Goal: Task Accomplishment & Management: Manage account settings

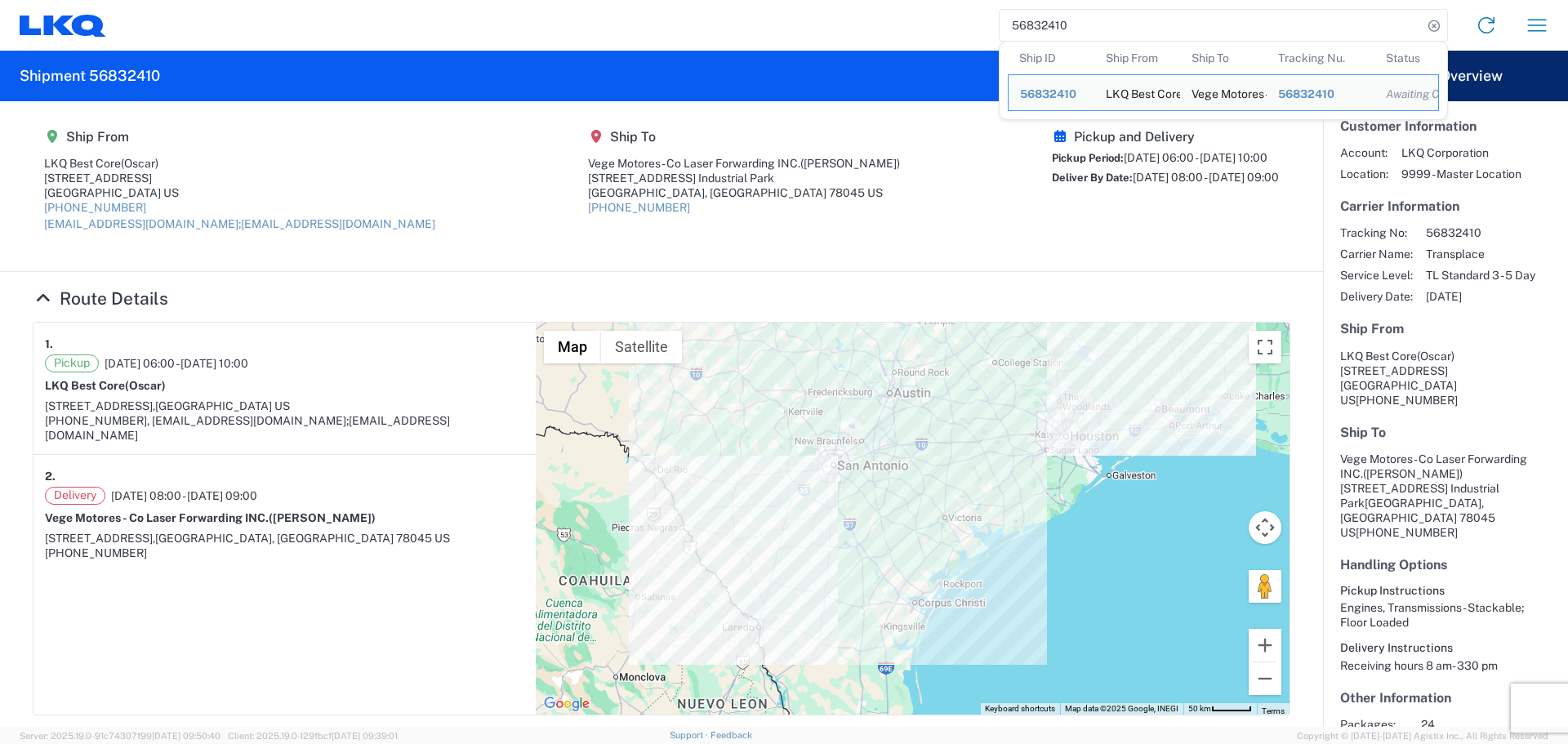
click at [1032, 33] on input "56832410" at bounding box center [1210, 25] width 423 height 31
paste input "48610"
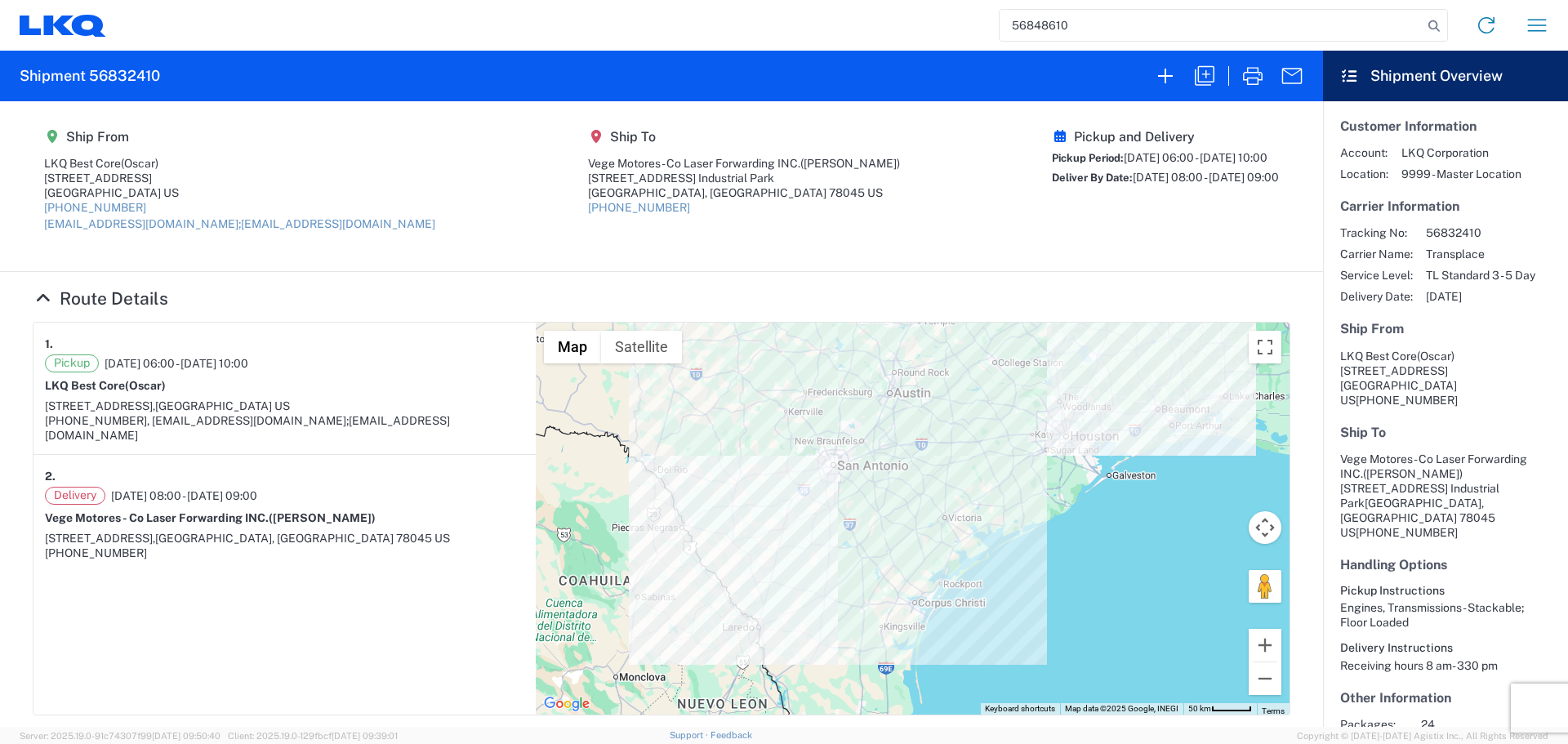
type input "56848610"
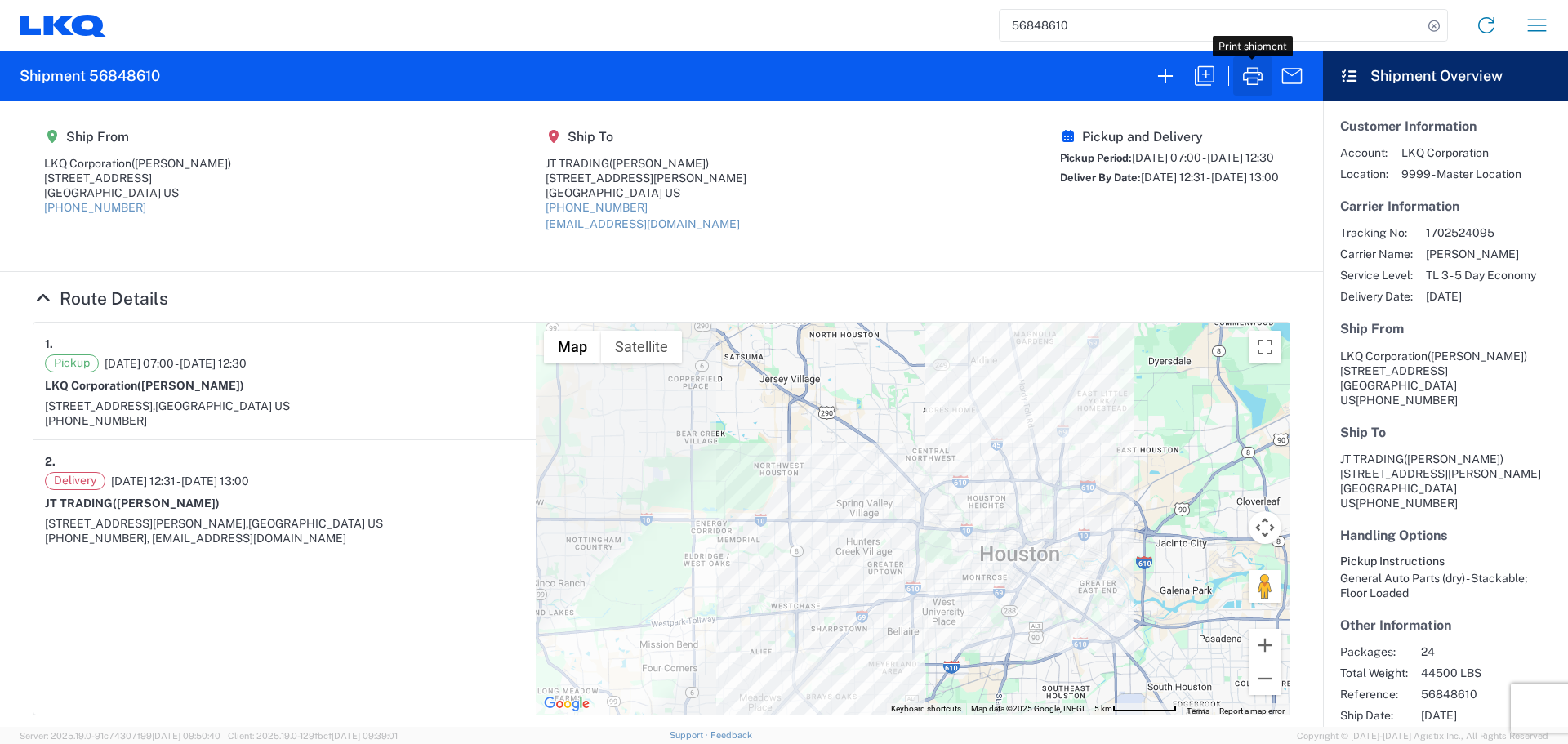
click at [1251, 77] on icon "button" at bounding box center [1252, 75] width 26 height 26
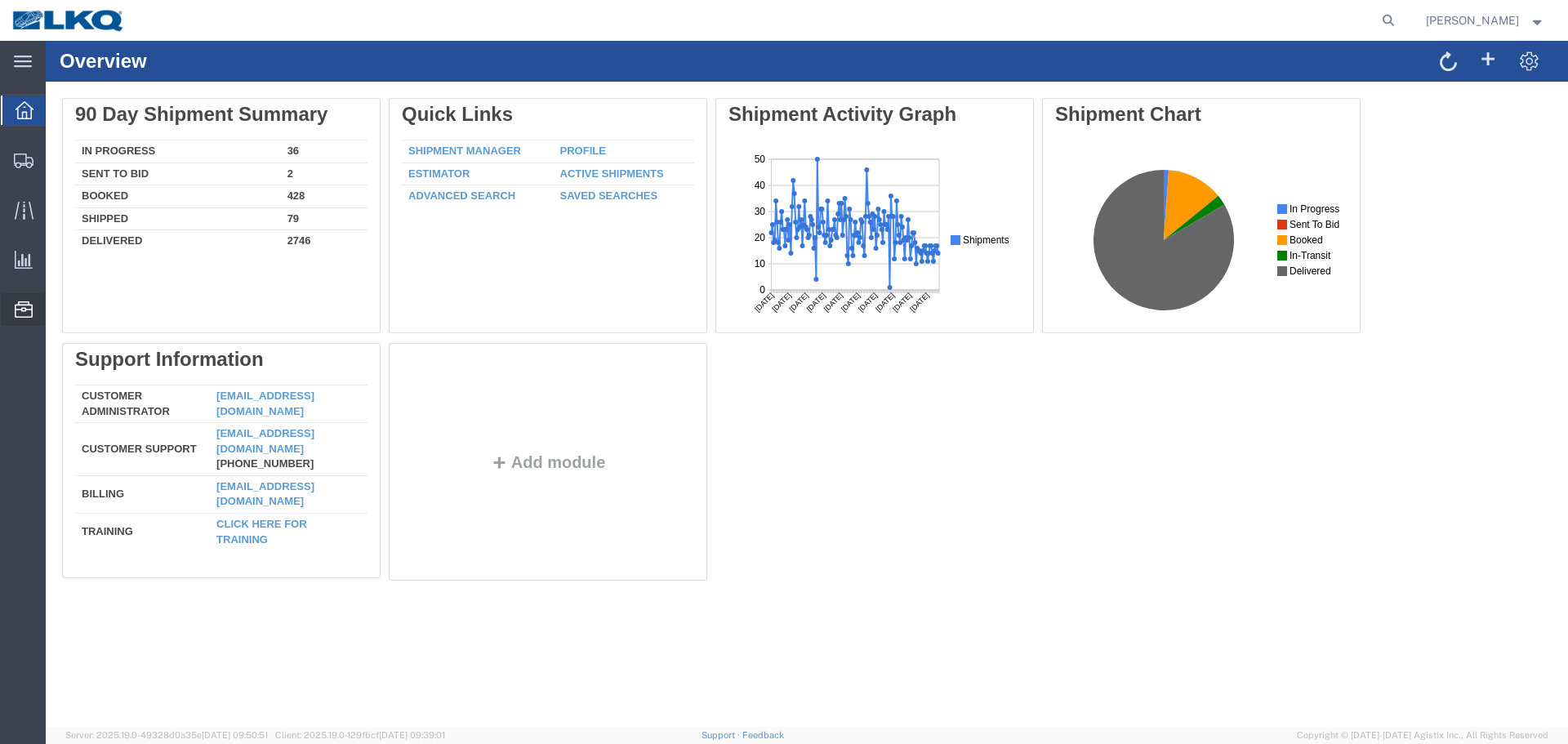
click at [0, 0] on span "Location Appointment" at bounding box center [0, 0] width 0 height 0
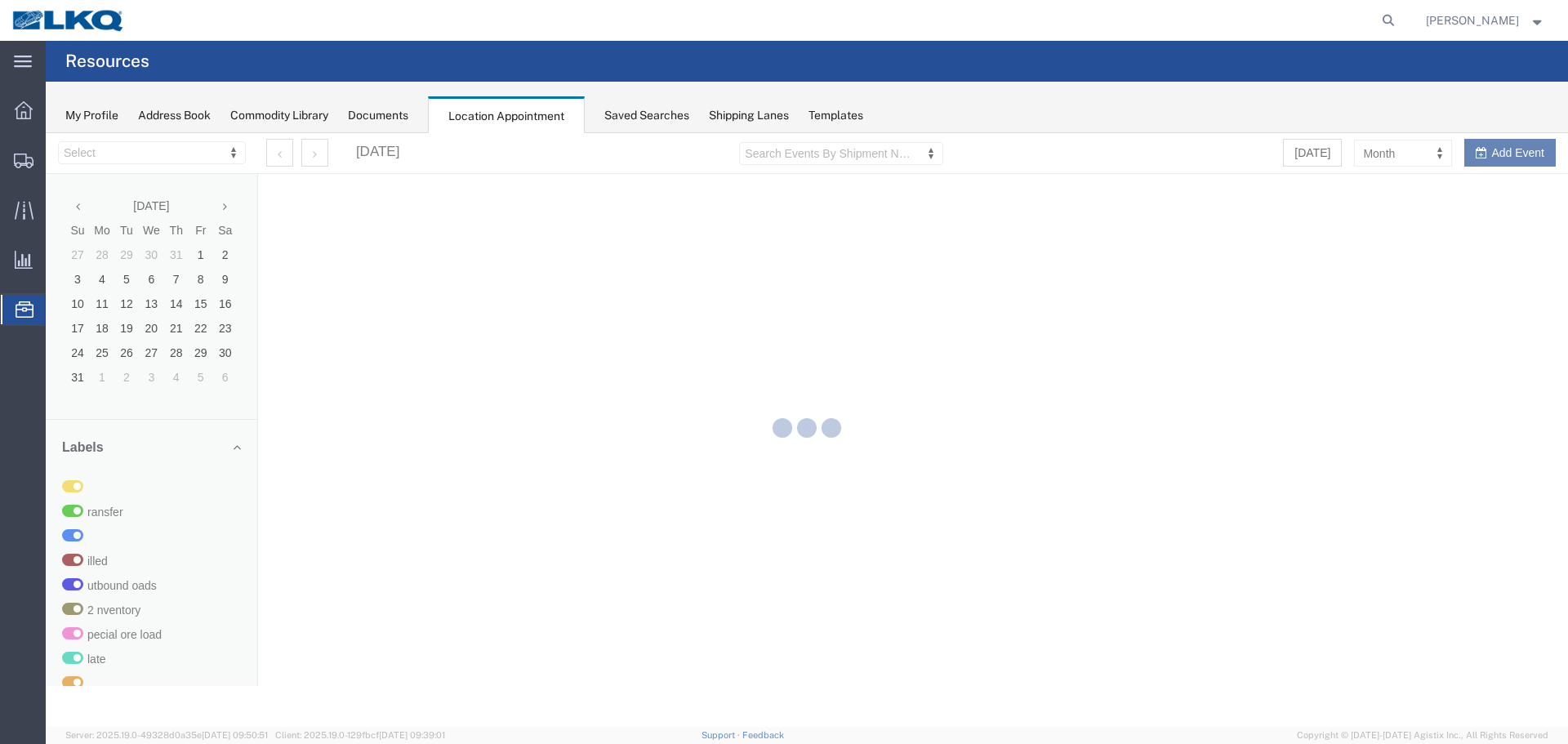
select select "27634"
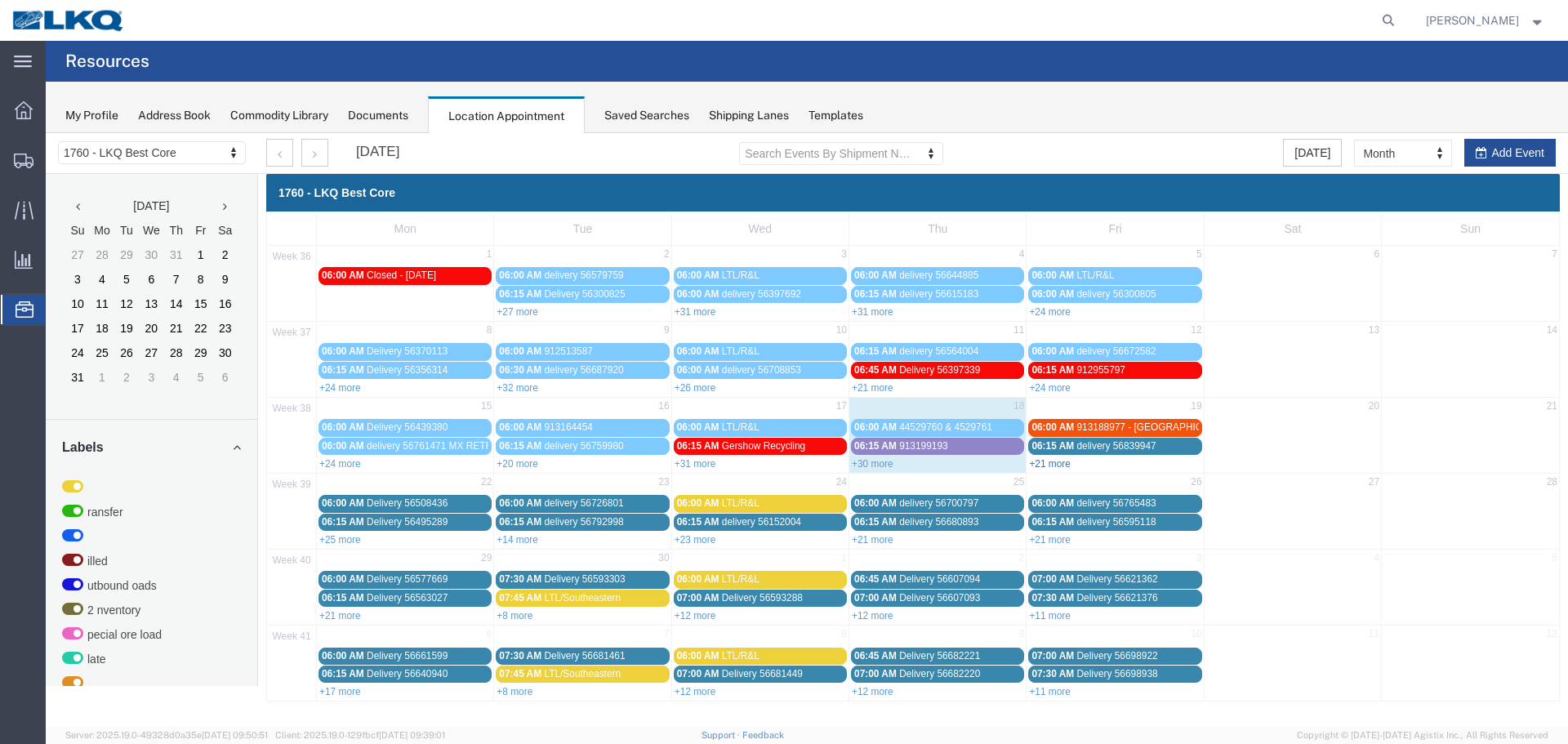
click at [1061, 466] on link "+21 more" at bounding box center [1049, 463] width 41 height 12
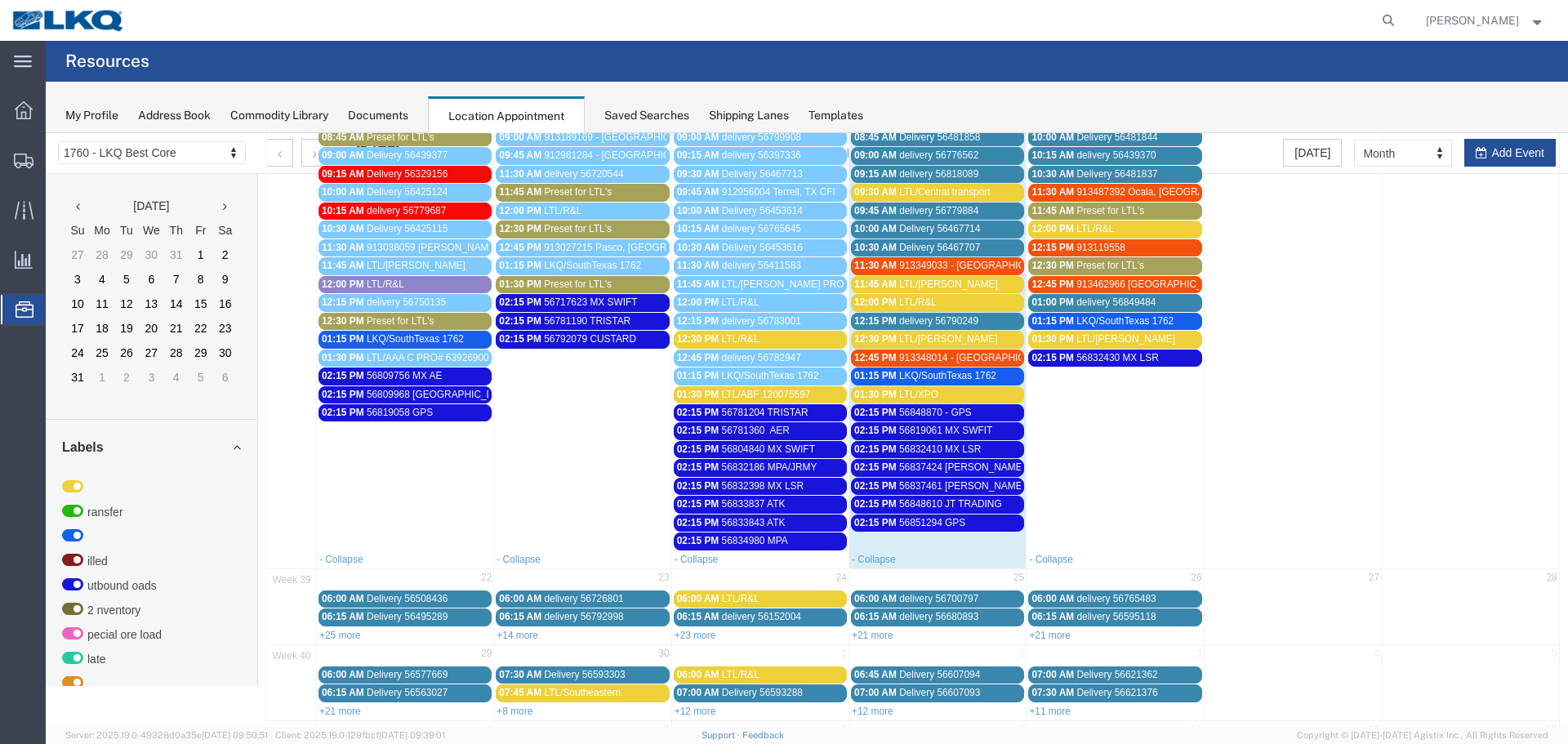
scroll to position [490, 0]
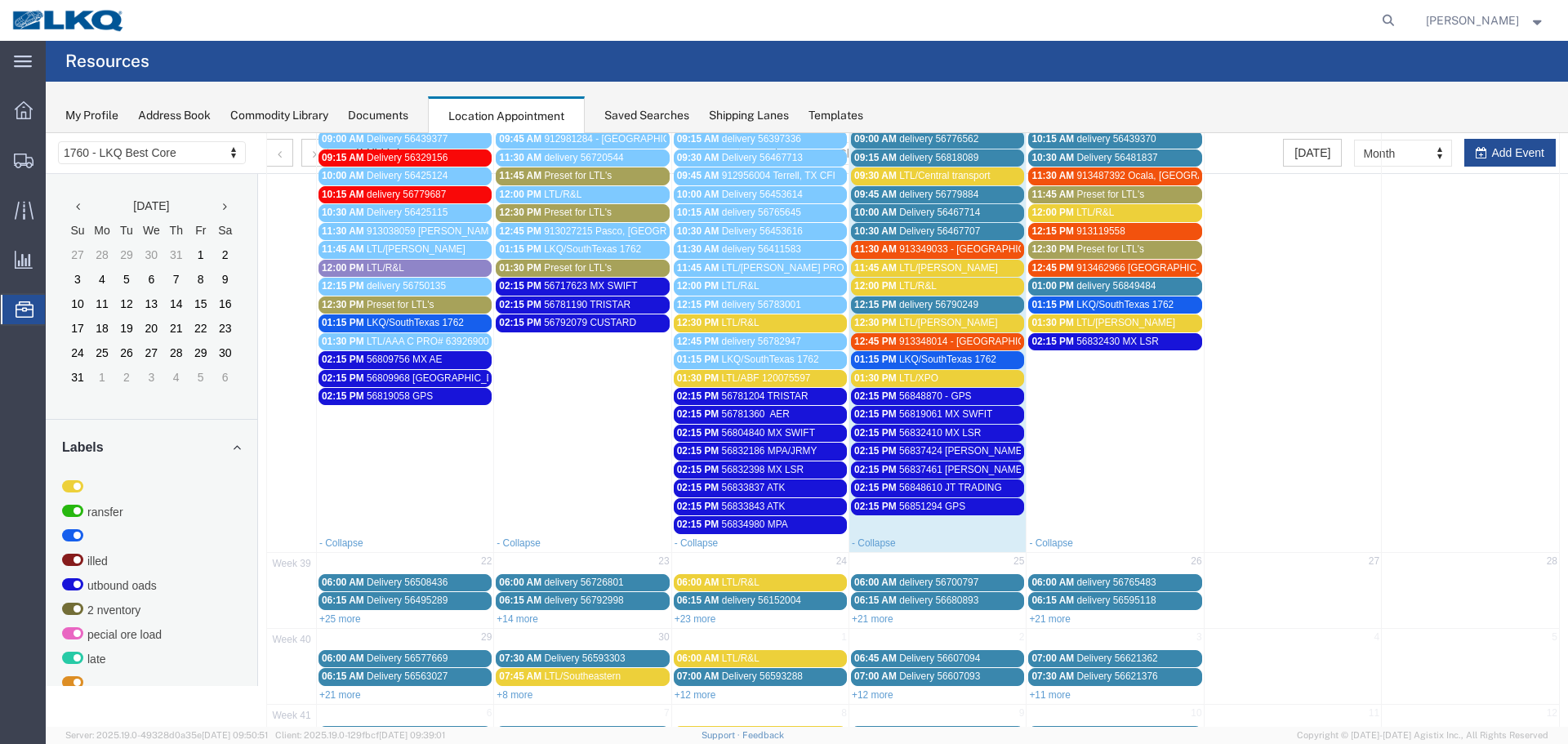
click at [952, 482] on span "56848610 JT TRADING" at bounding box center [950, 488] width 103 height 12
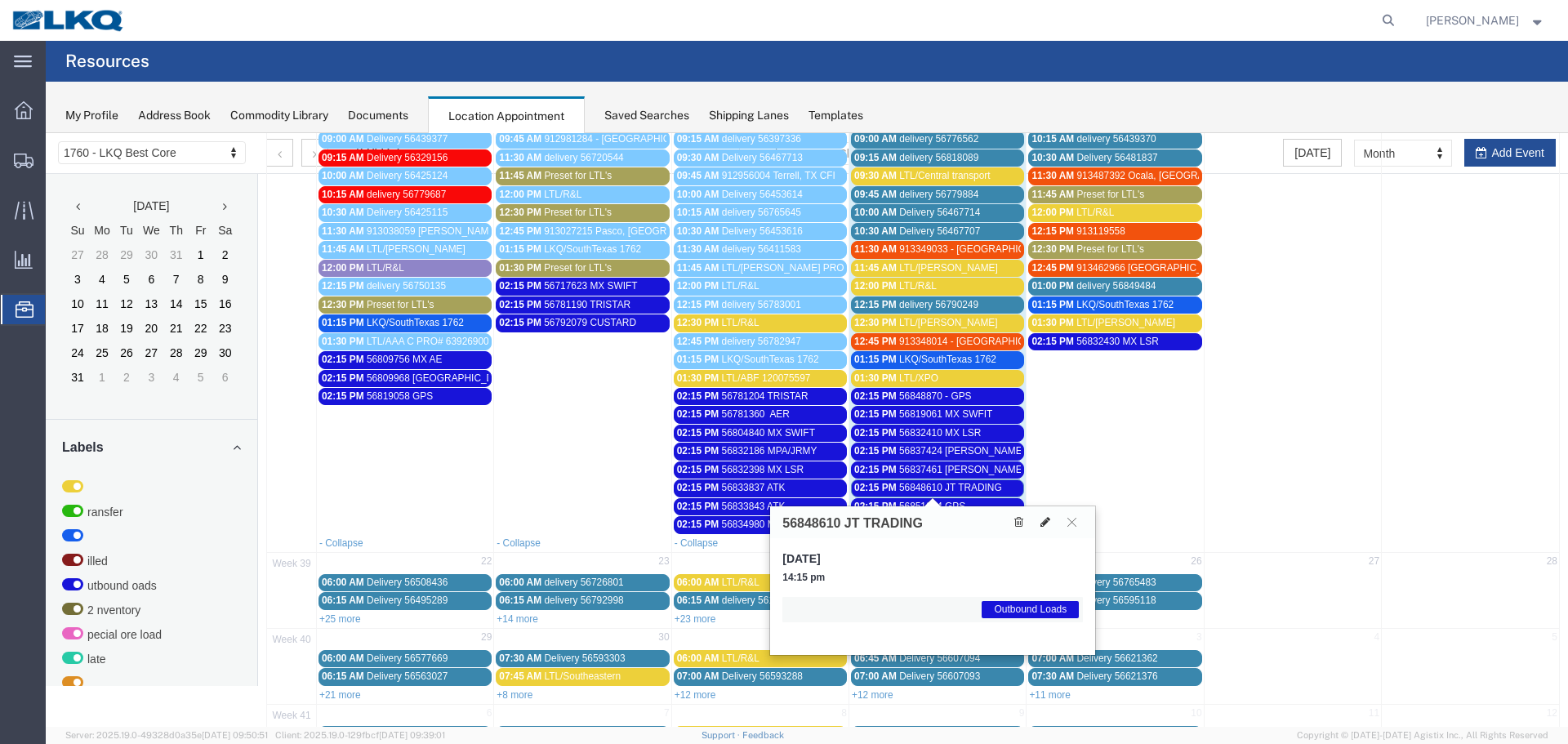
click at [1045, 522] on icon at bounding box center [1045, 522] width 10 height 12
select select "1"
select select "80"
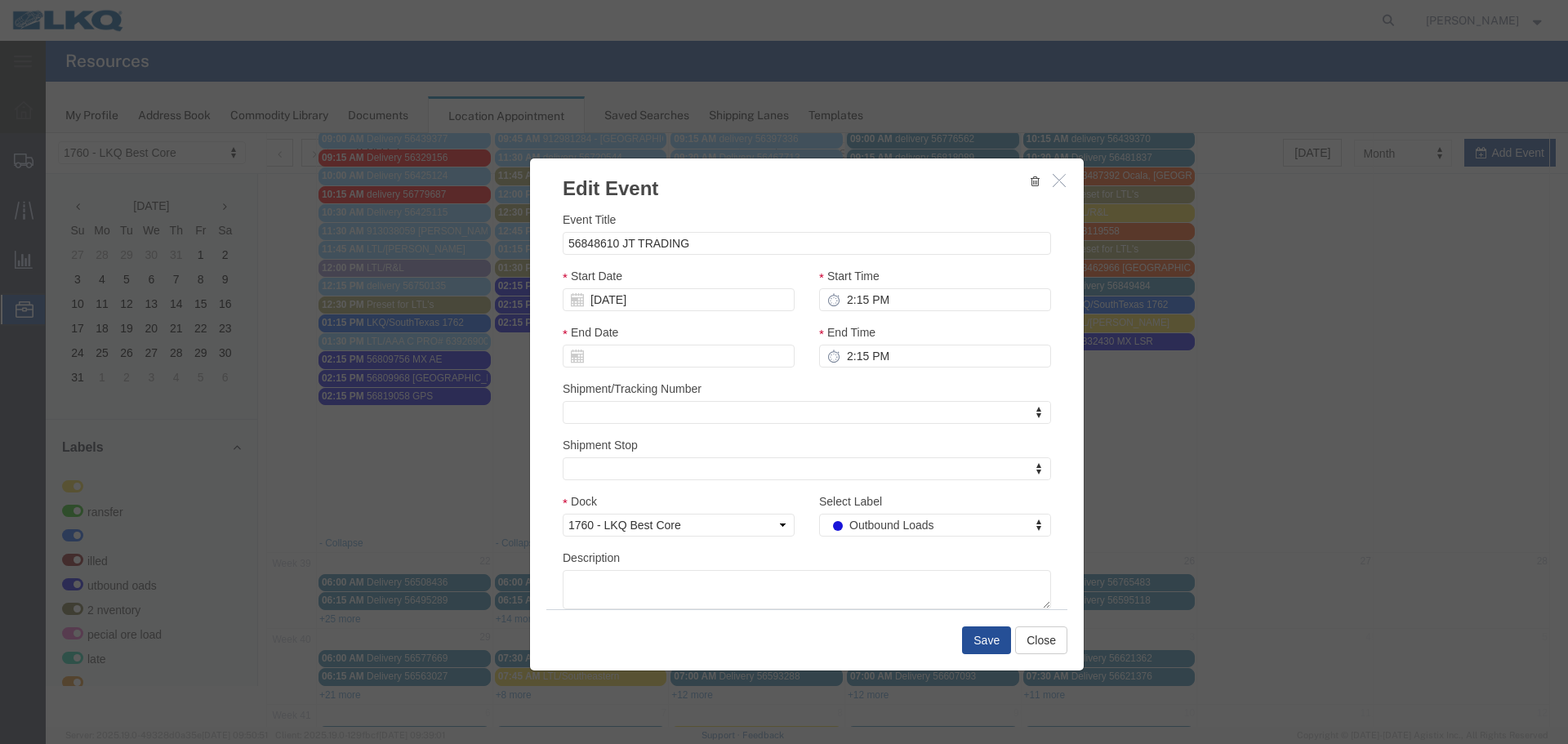
click at [1053, 178] on icon "button" at bounding box center [1059, 179] width 13 height 13
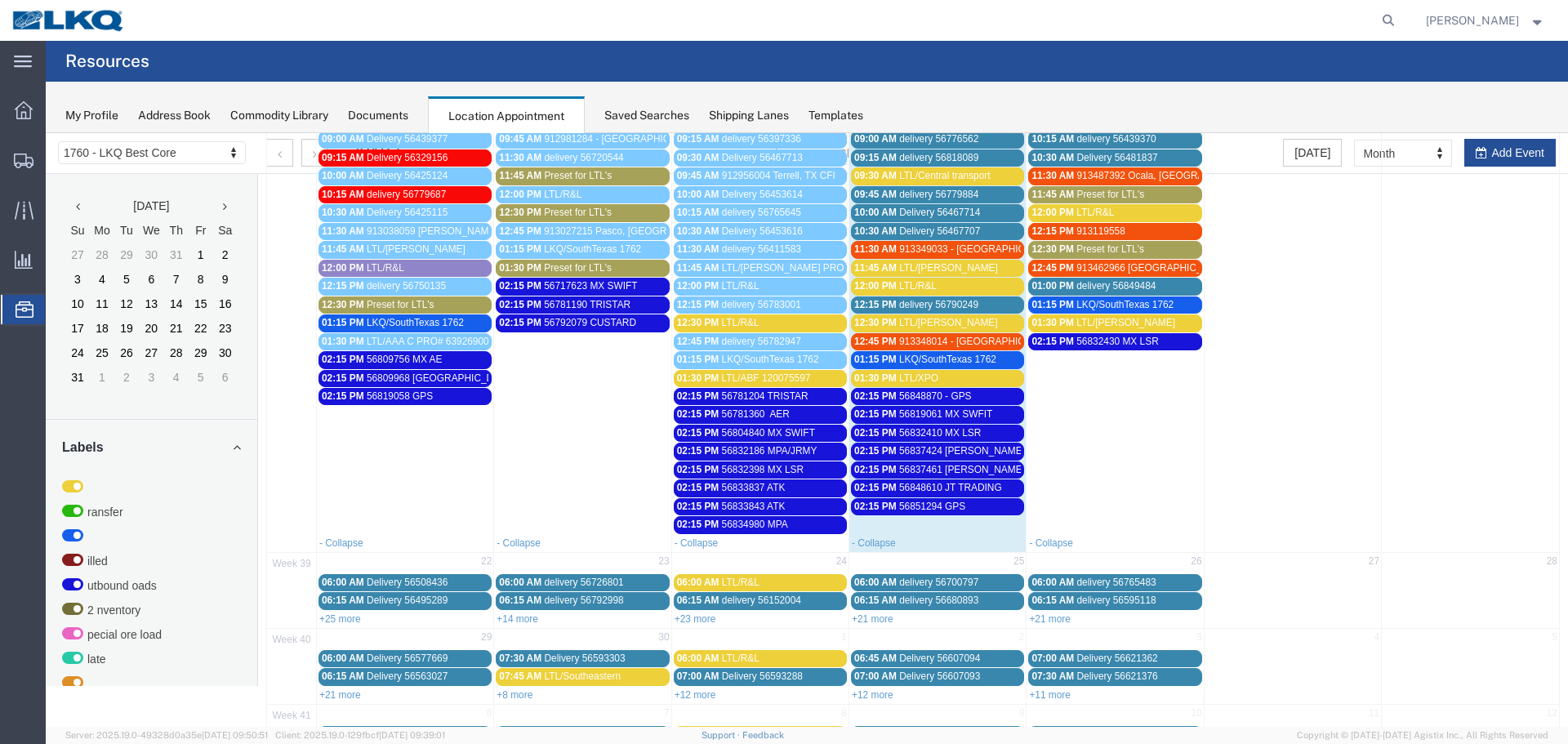
click at [891, 505] on span "02:15 PM" at bounding box center [874, 506] width 42 height 12
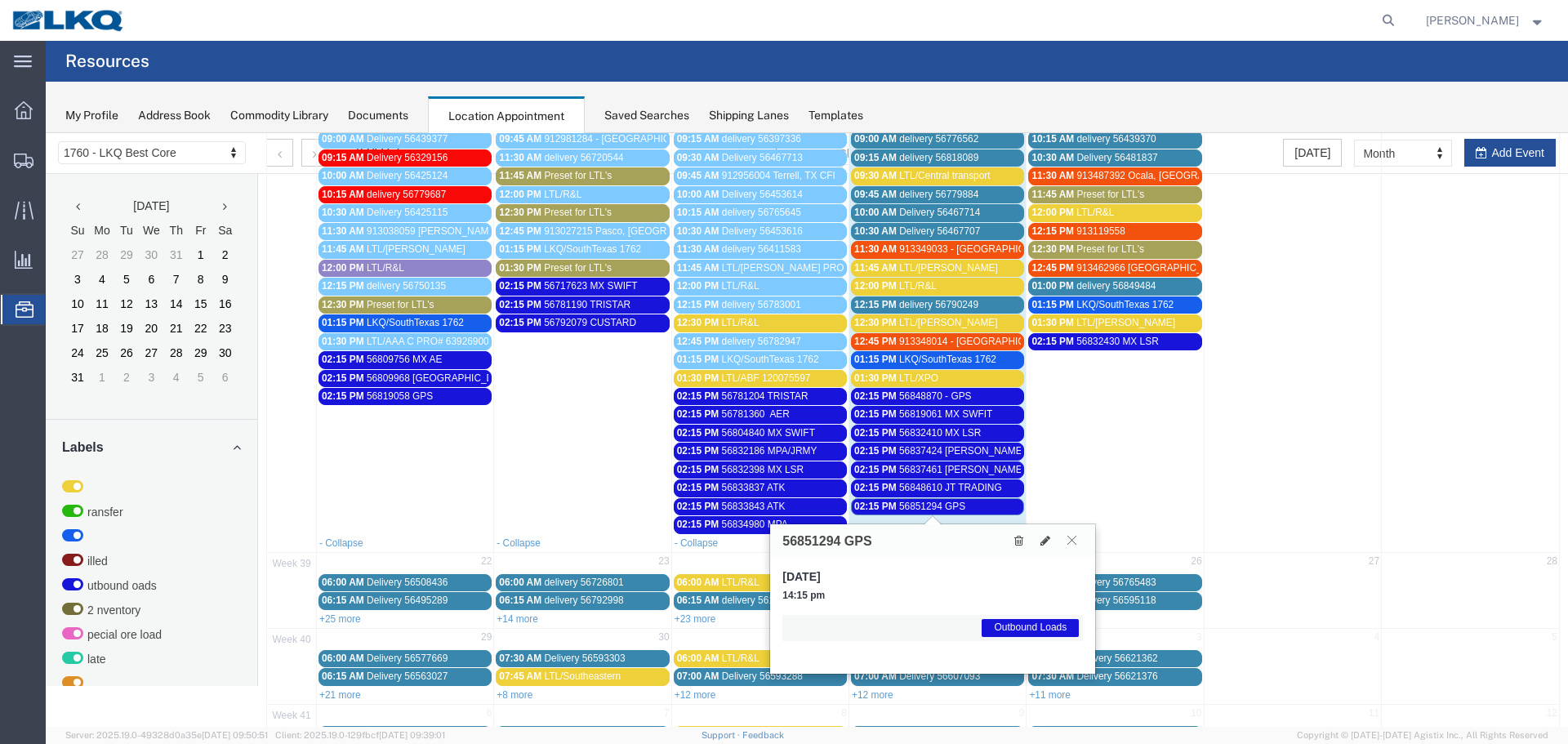
click at [1080, 535] on button at bounding box center [1072, 540] width 22 height 15
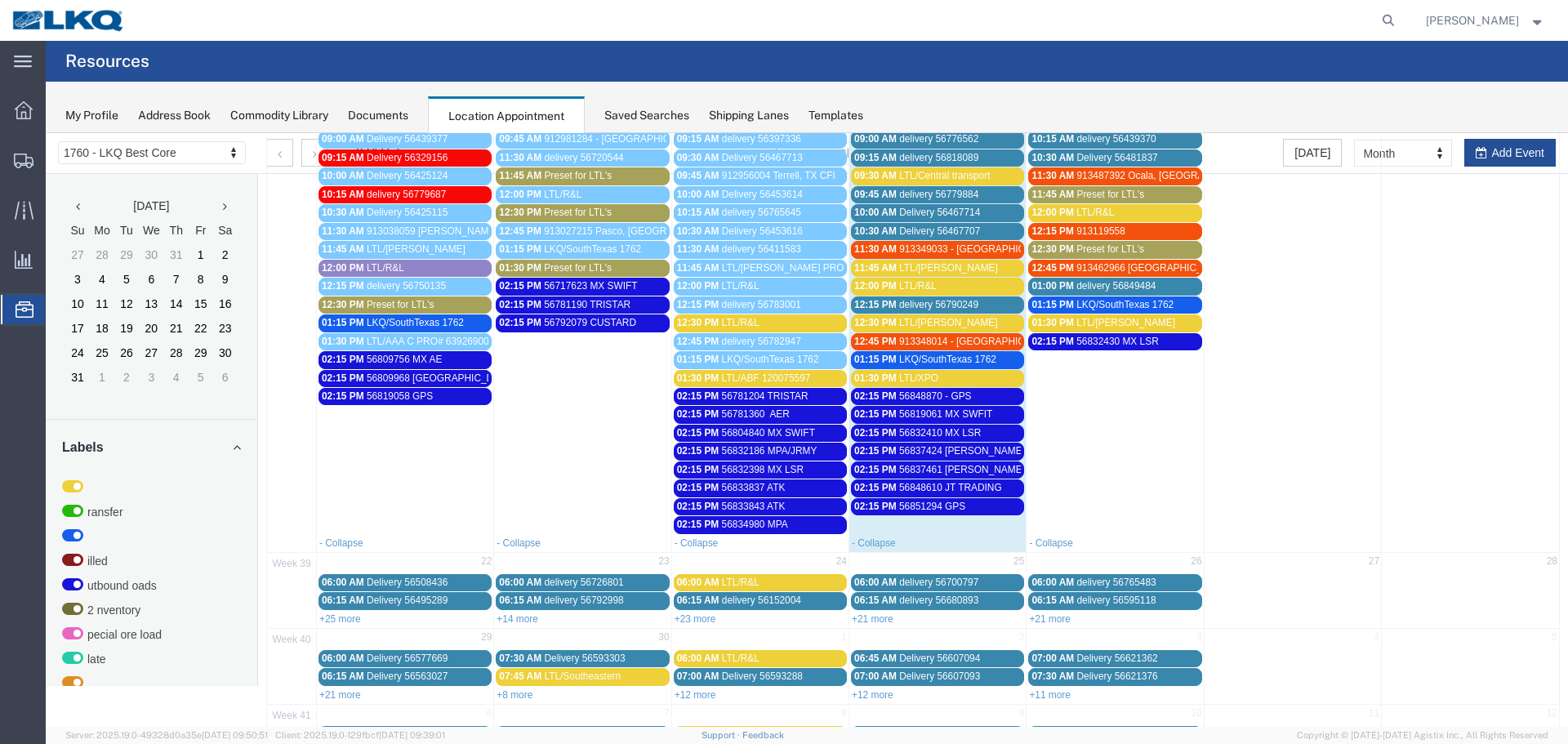
click at [950, 483] on span "56848610 JT TRADING" at bounding box center [950, 488] width 103 height 12
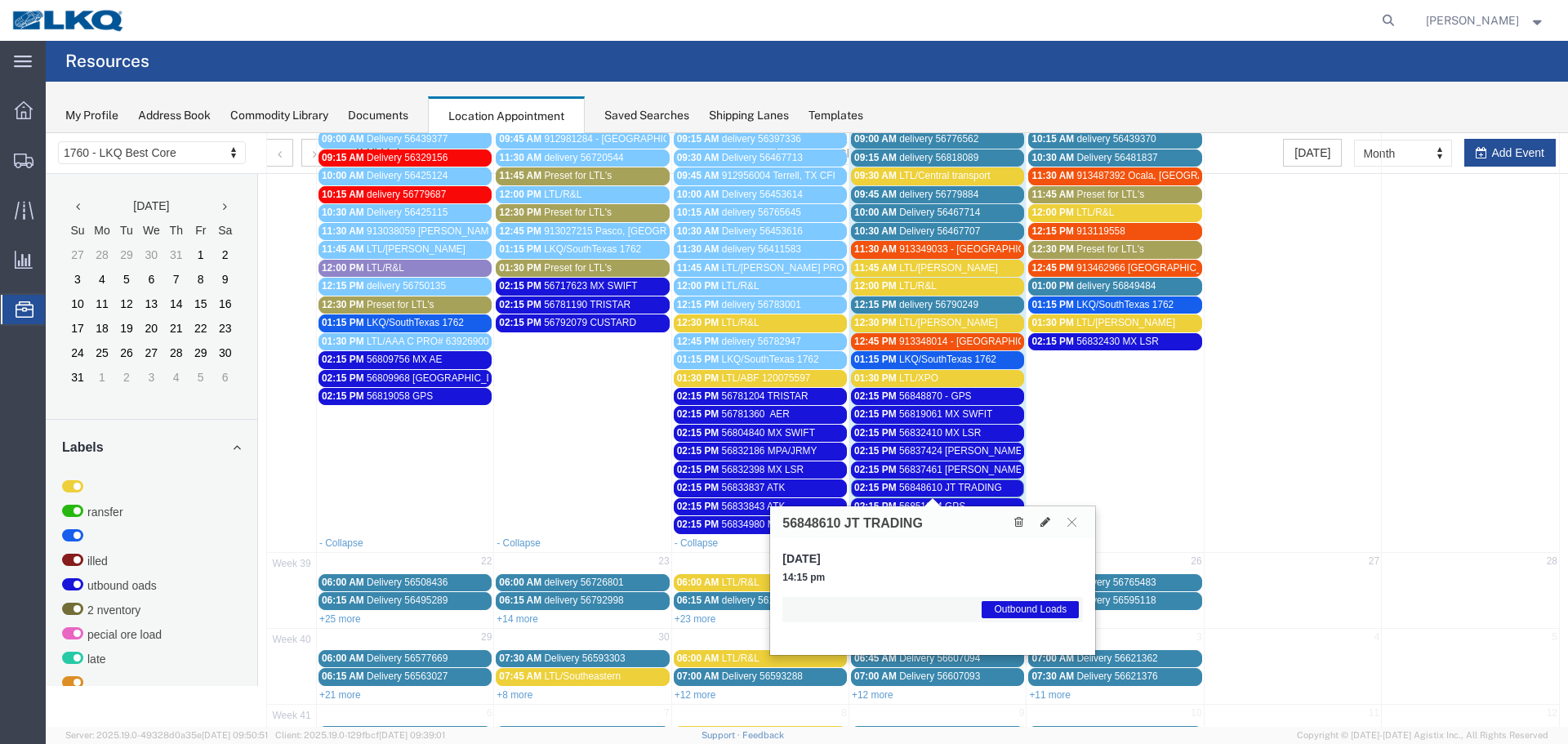
click at [832, 523] on h3 "56848610 JT TRADING" at bounding box center [852, 523] width 141 height 14
copy h3 "56848610"
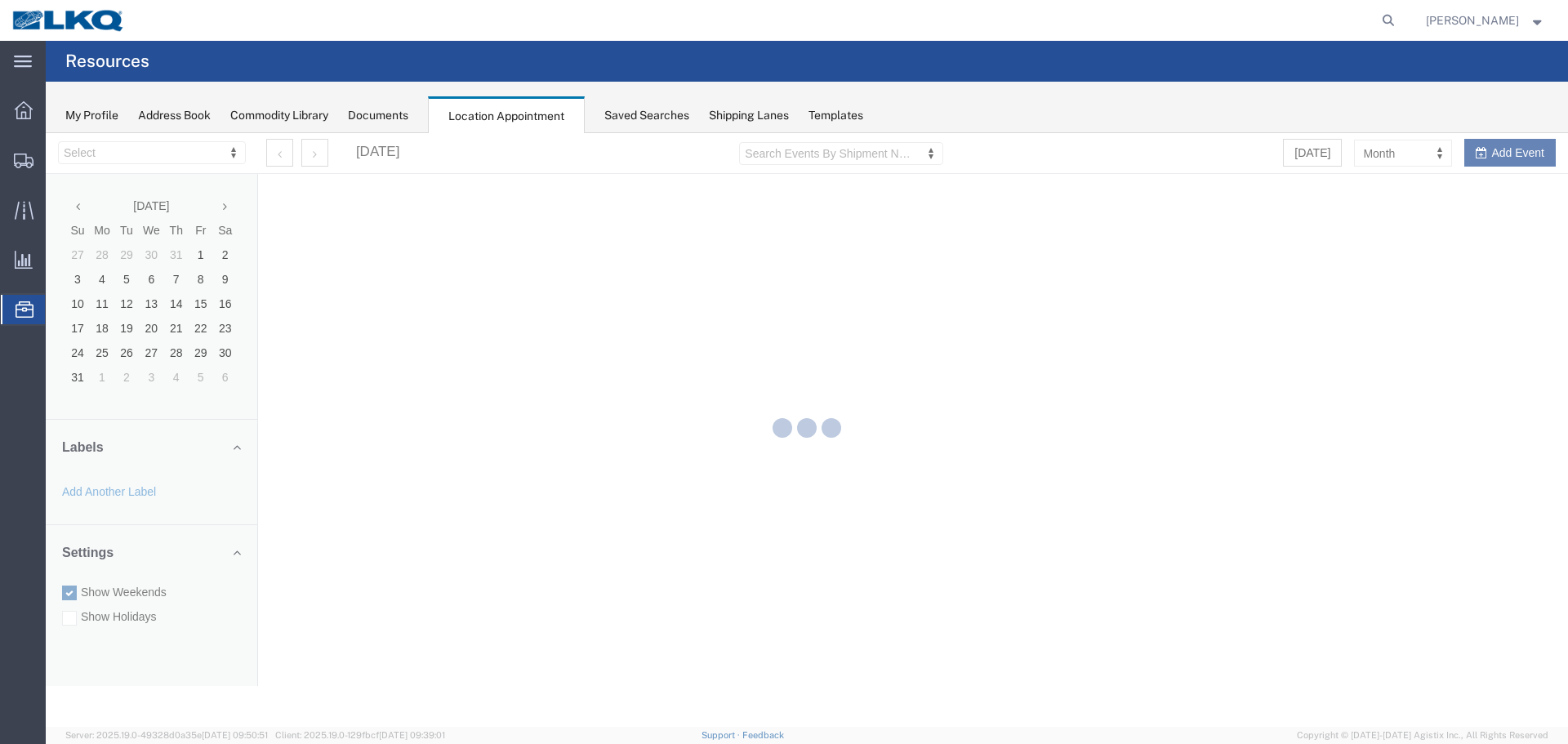
select select "27634"
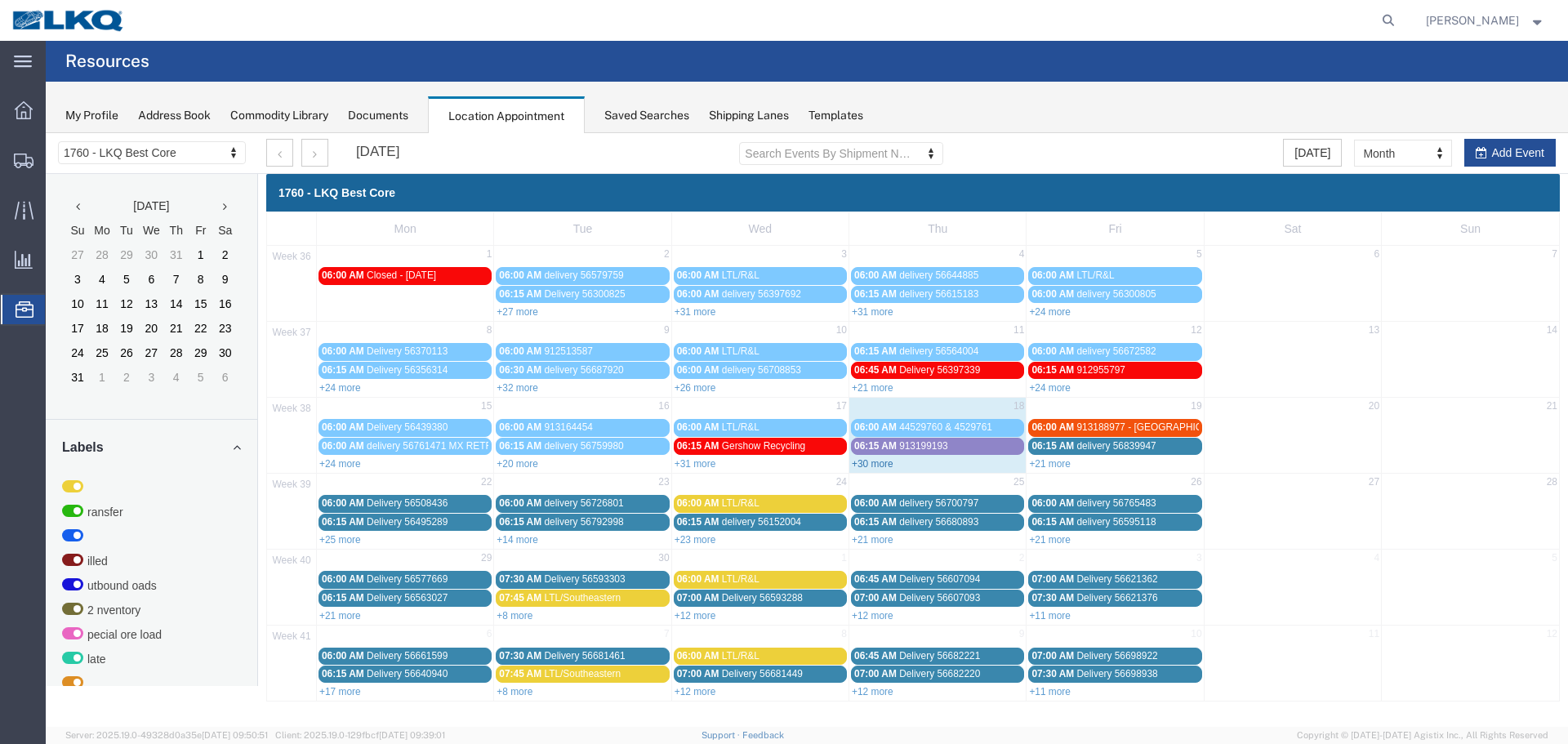
click at [867, 462] on link "+30 more" at bounding box center [872, 463] width 41 height 12
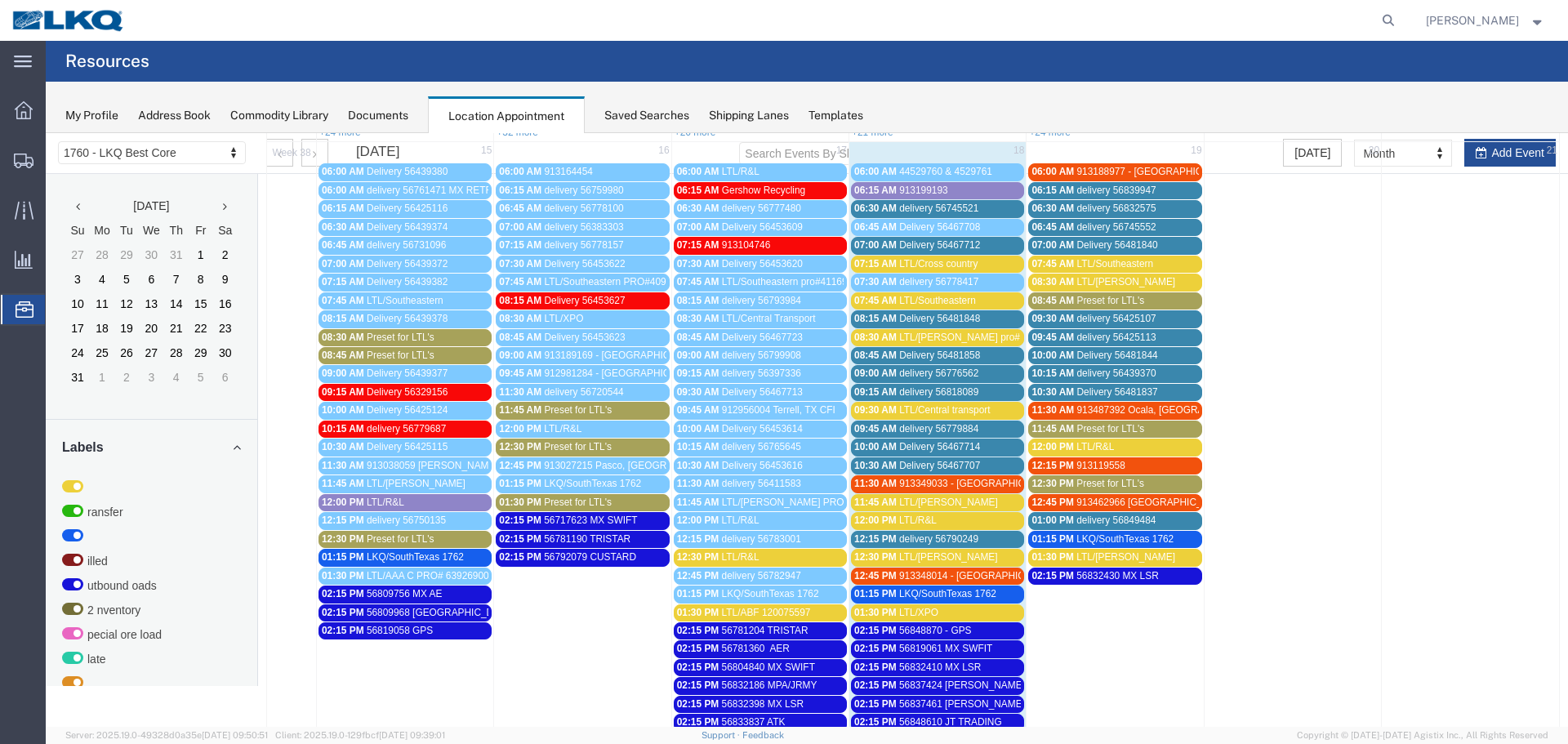
scroll to position [245, 0]
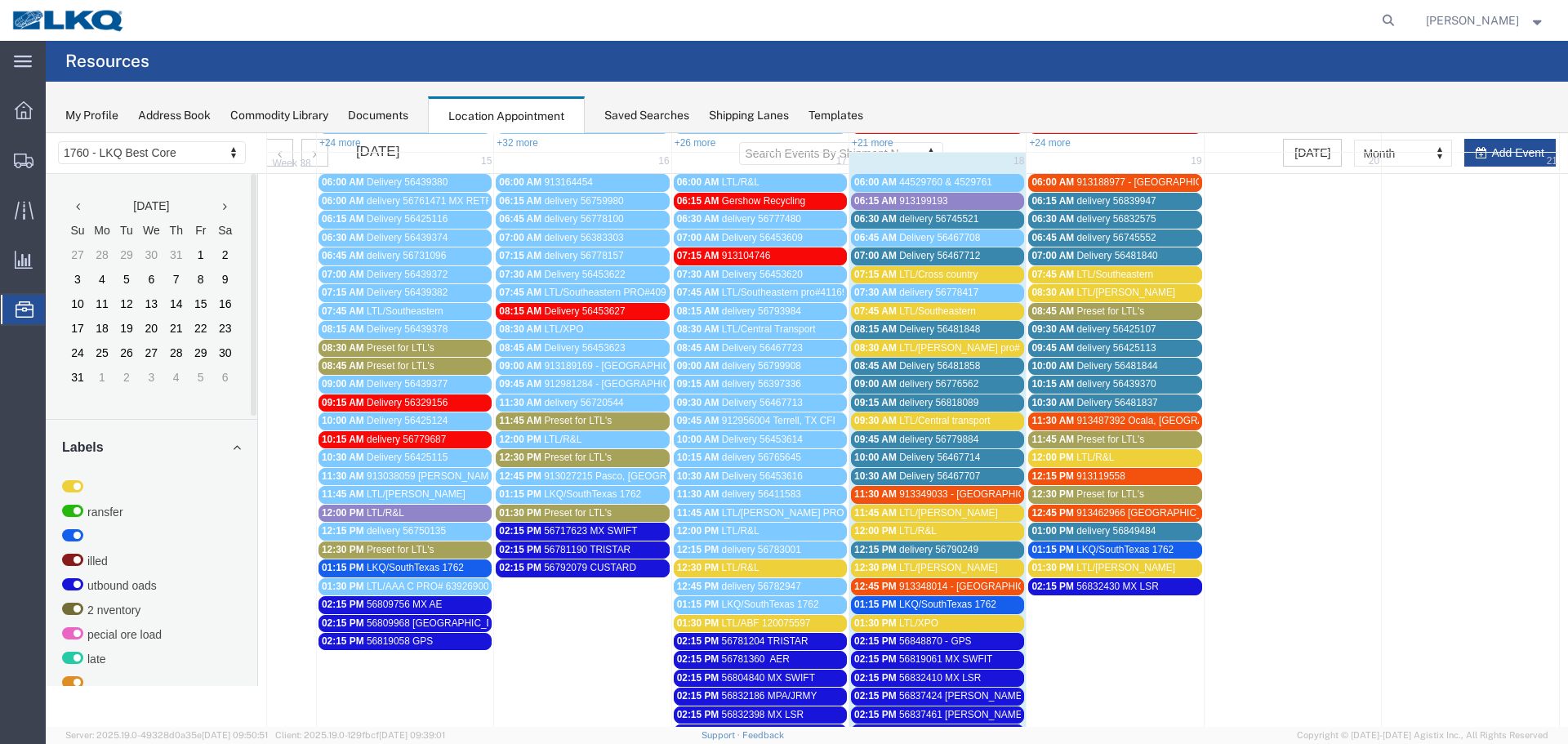
click at [942, 195] on span "913199193" at bounding box center [923, 201] width 49 height 12
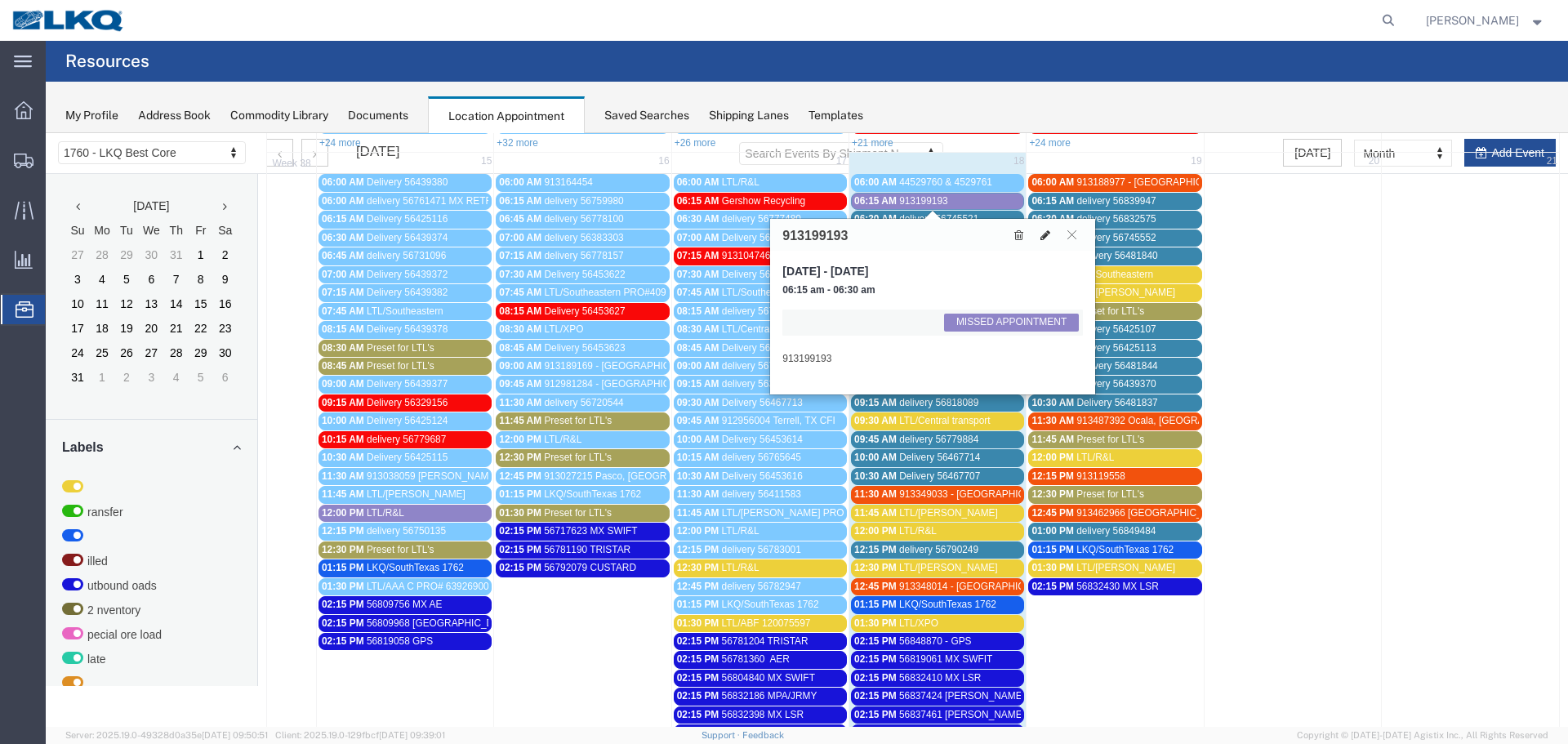
click at [1048, 236] on icon at bounding box center [1045, 235] width 10 height 12
select select "1"
select select "100"
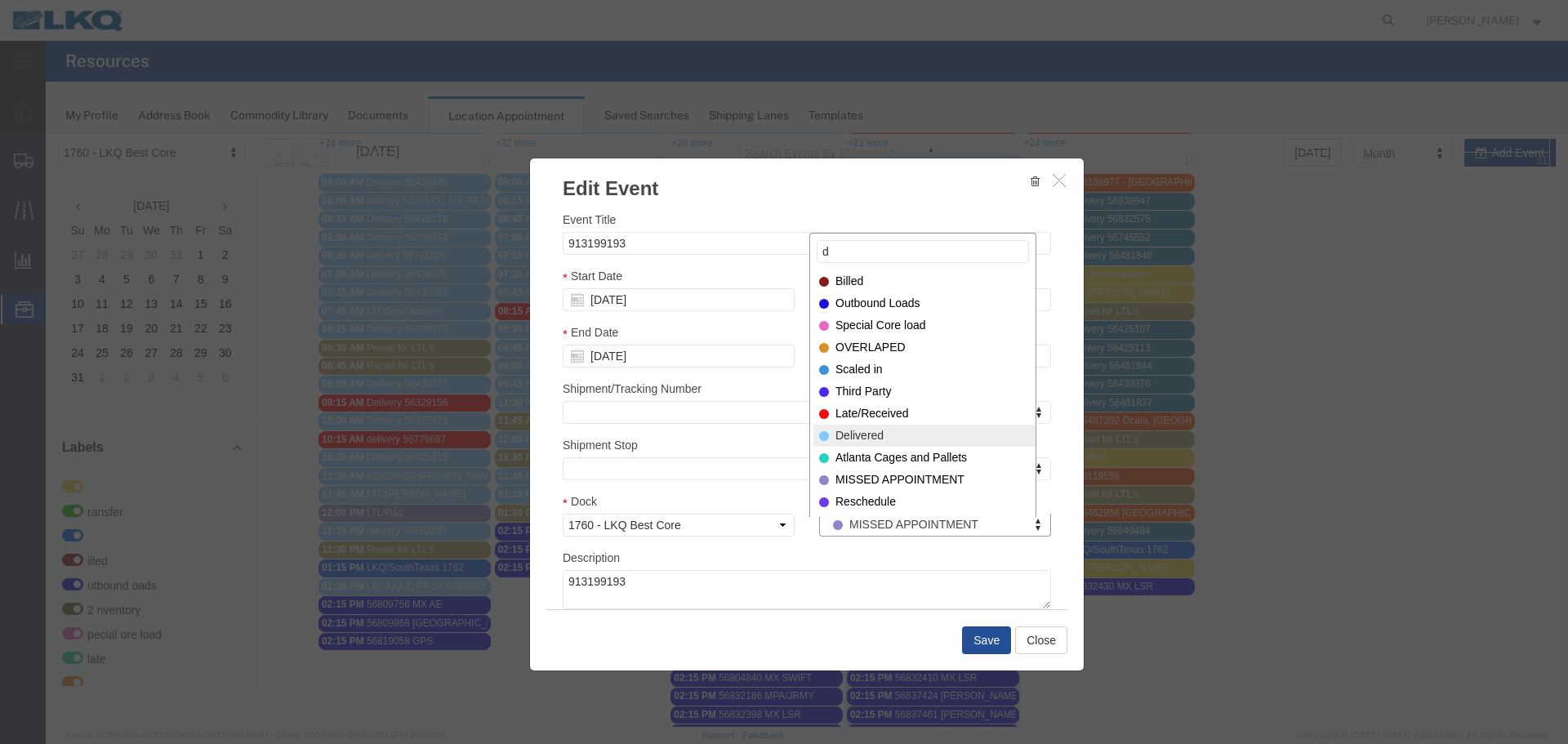
type input "d"
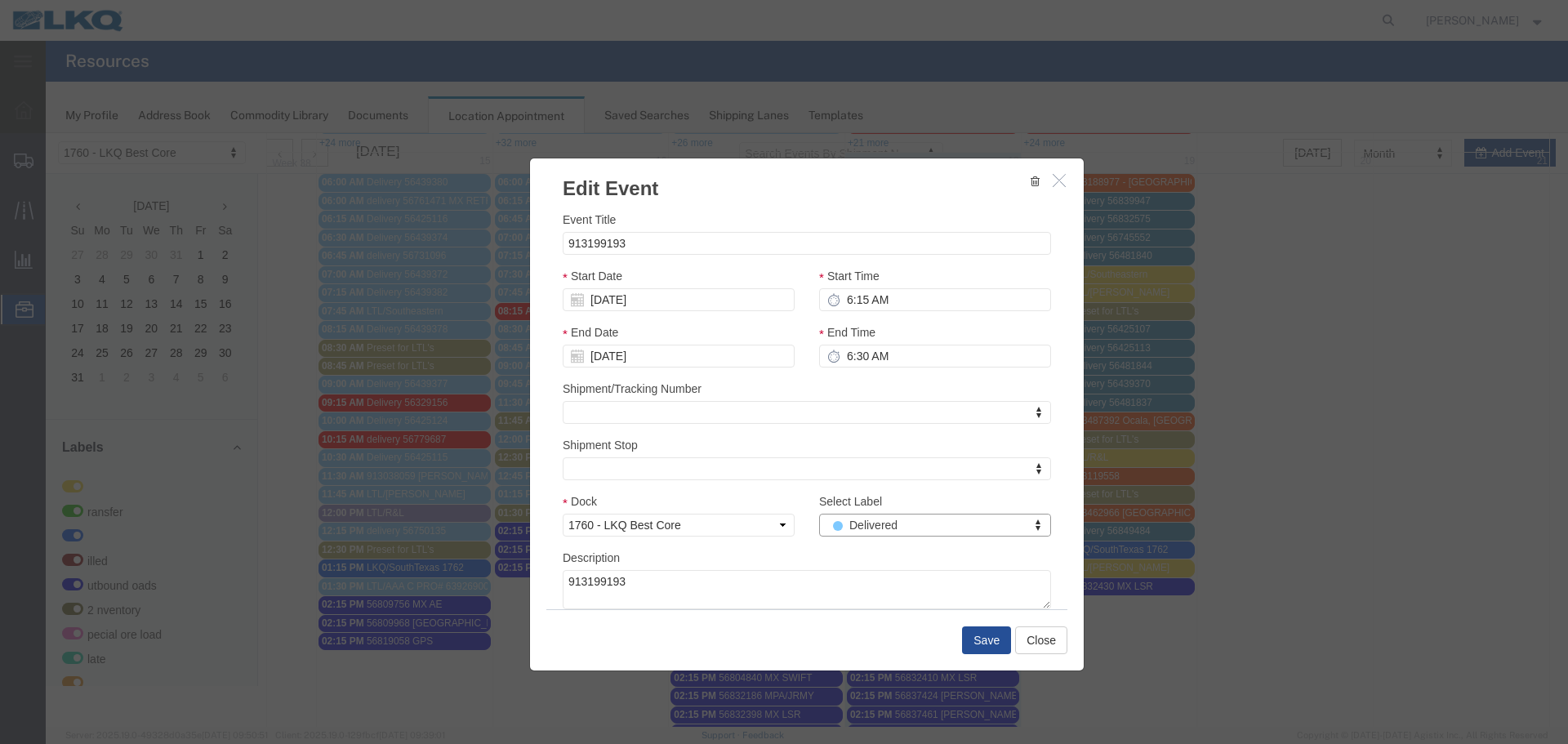
select select "40"
click at [981, 631] on button "Save" at bounding box center [986, 640] width 49 height 28
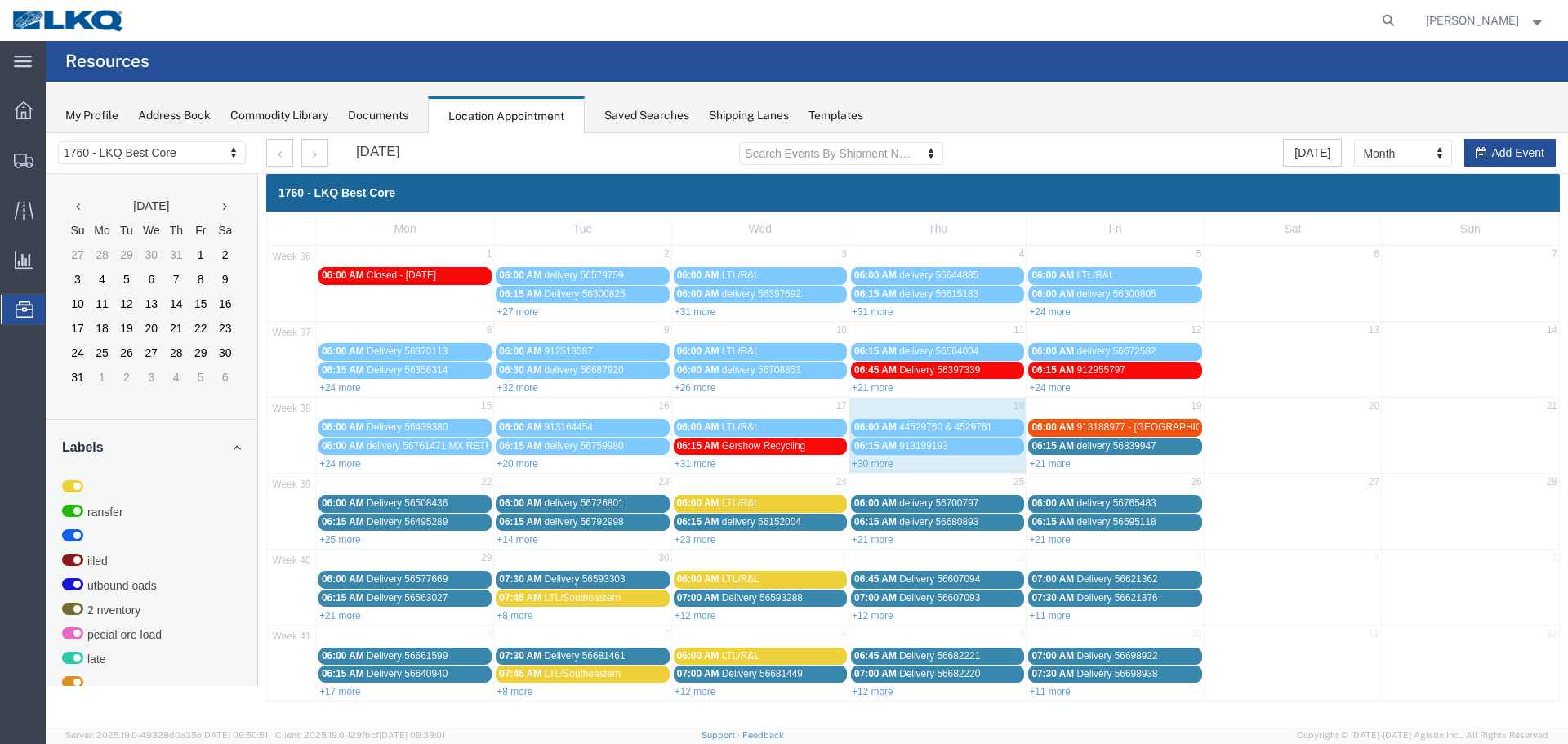
scroll to position [0, 0]
